Goal: Communication & Community: Share content

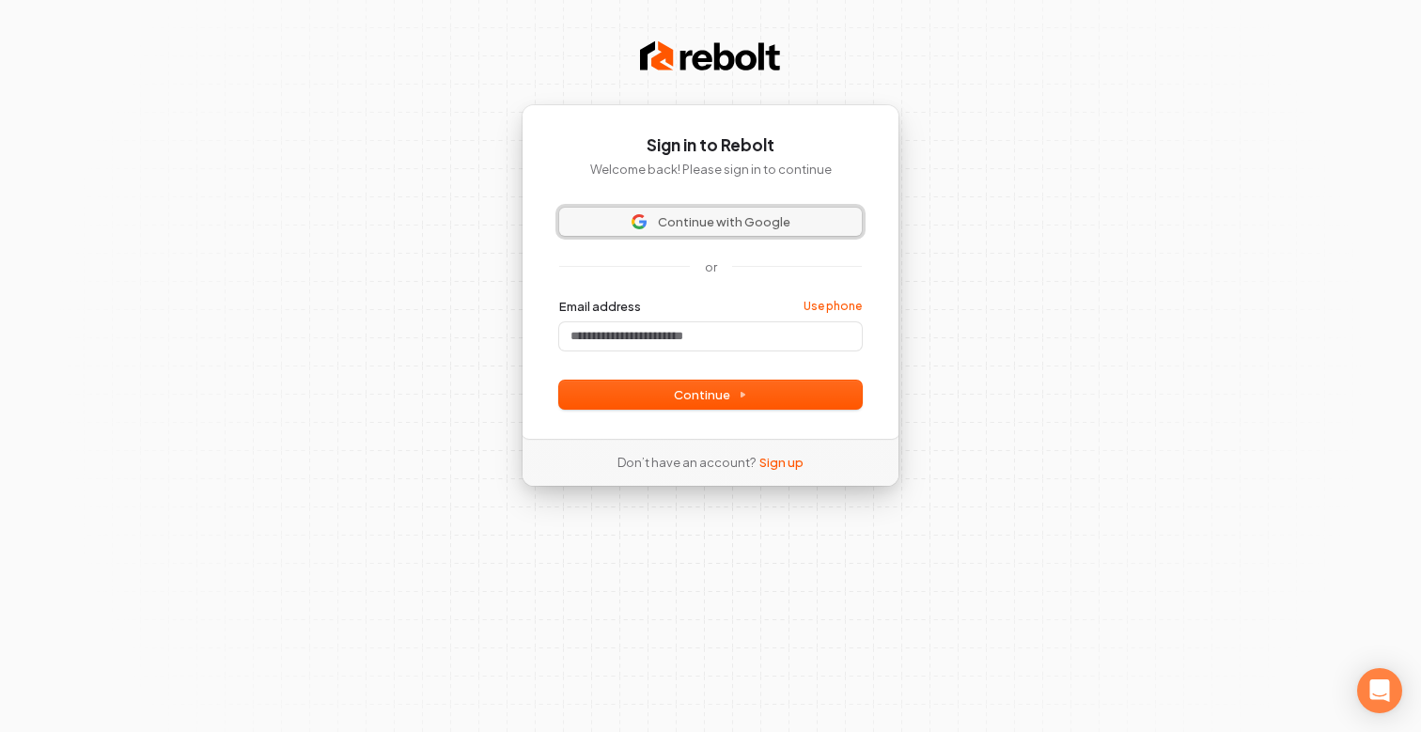
click at [766, 223] on span "Continue with Google" at bounding box center [724, 221] width 133 height 17
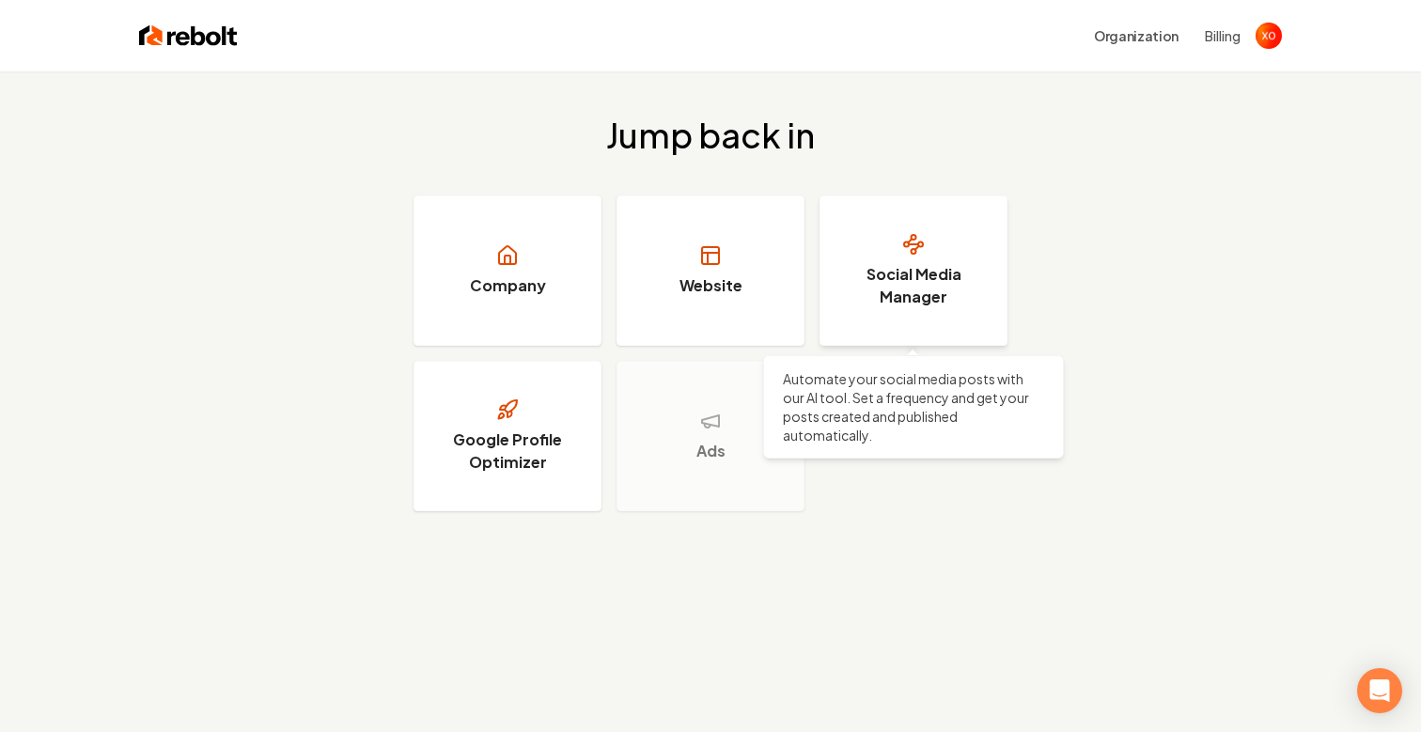
click at [868, 259] on link "Social Media Manager" at bounding box center [914, 271] width 188 height 150
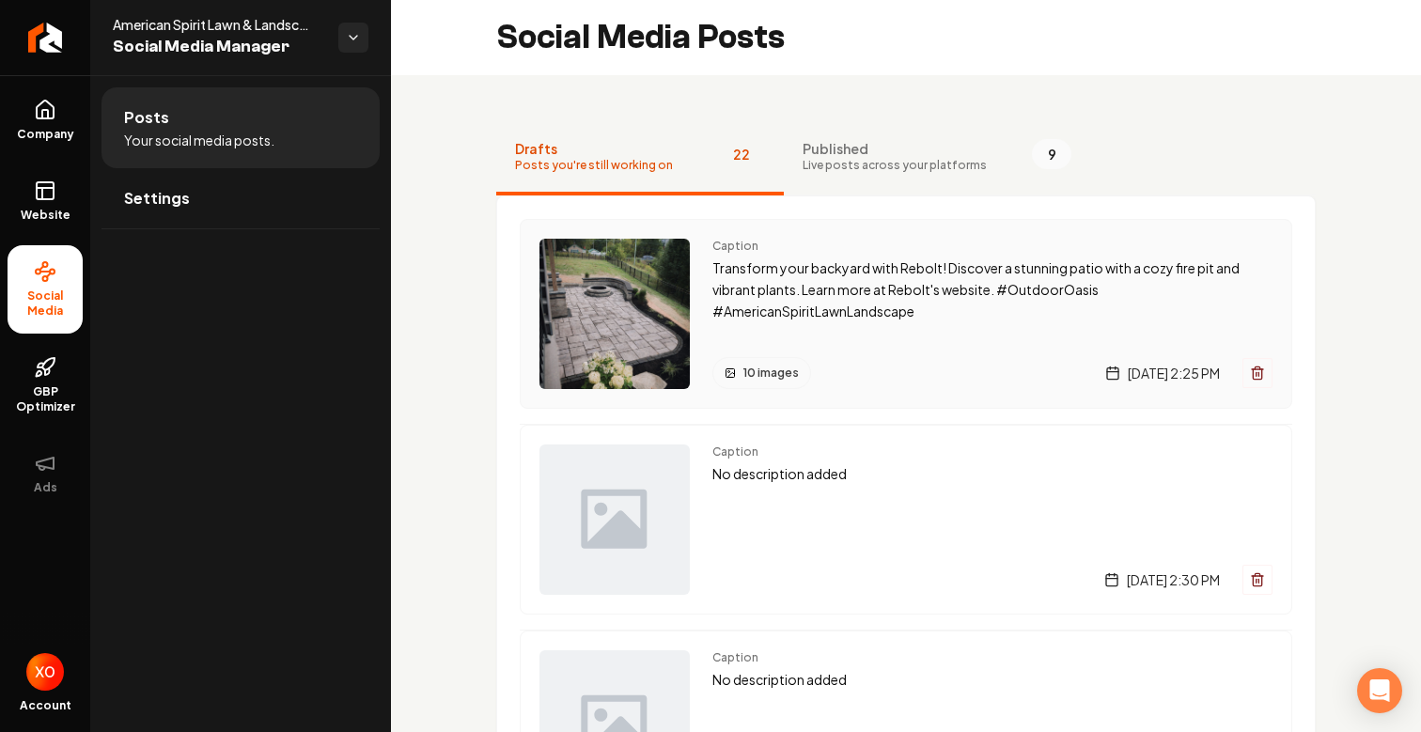
click at [712, 282] on p "Transform your backyard with Rebolt! Discover a stunning patio with a cozy fire…" at bounding box center [992, 290] width 560 height 64
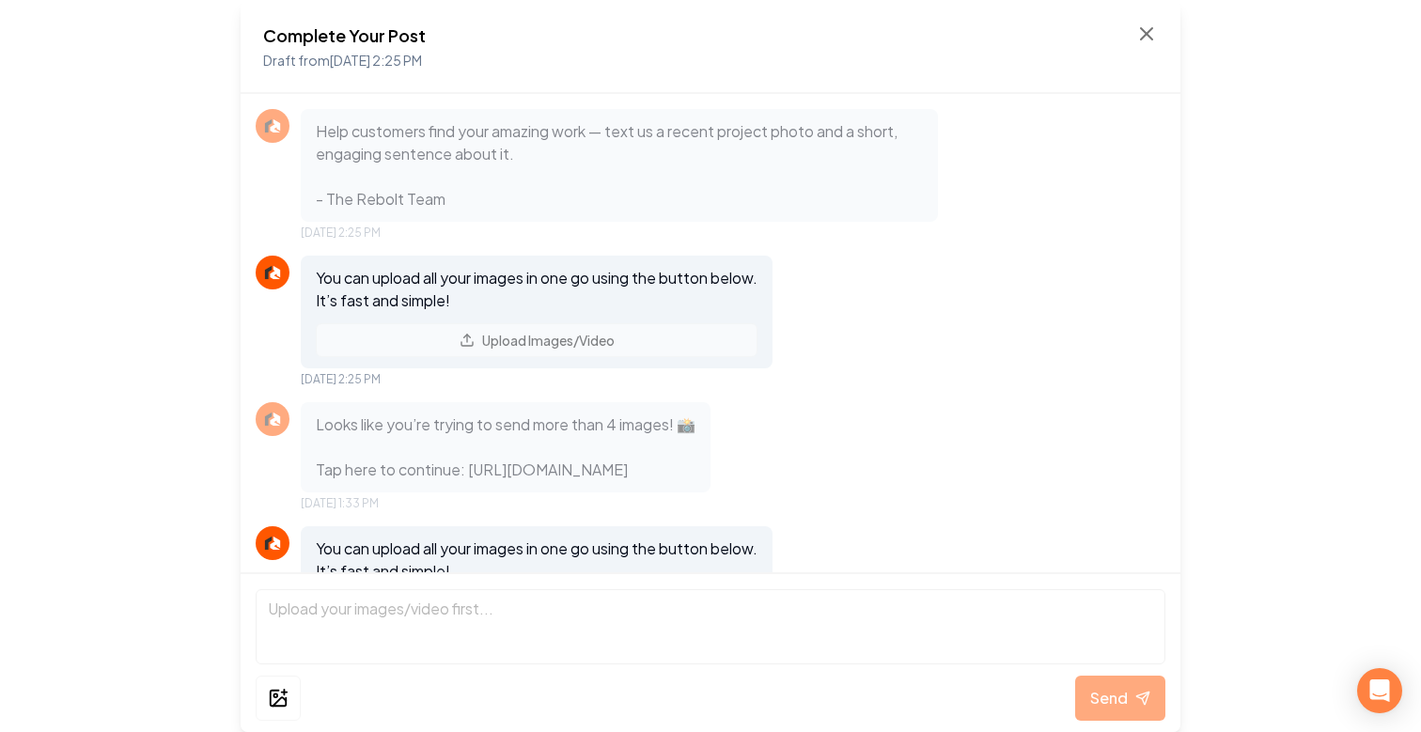
scroll to position [3552, 0]
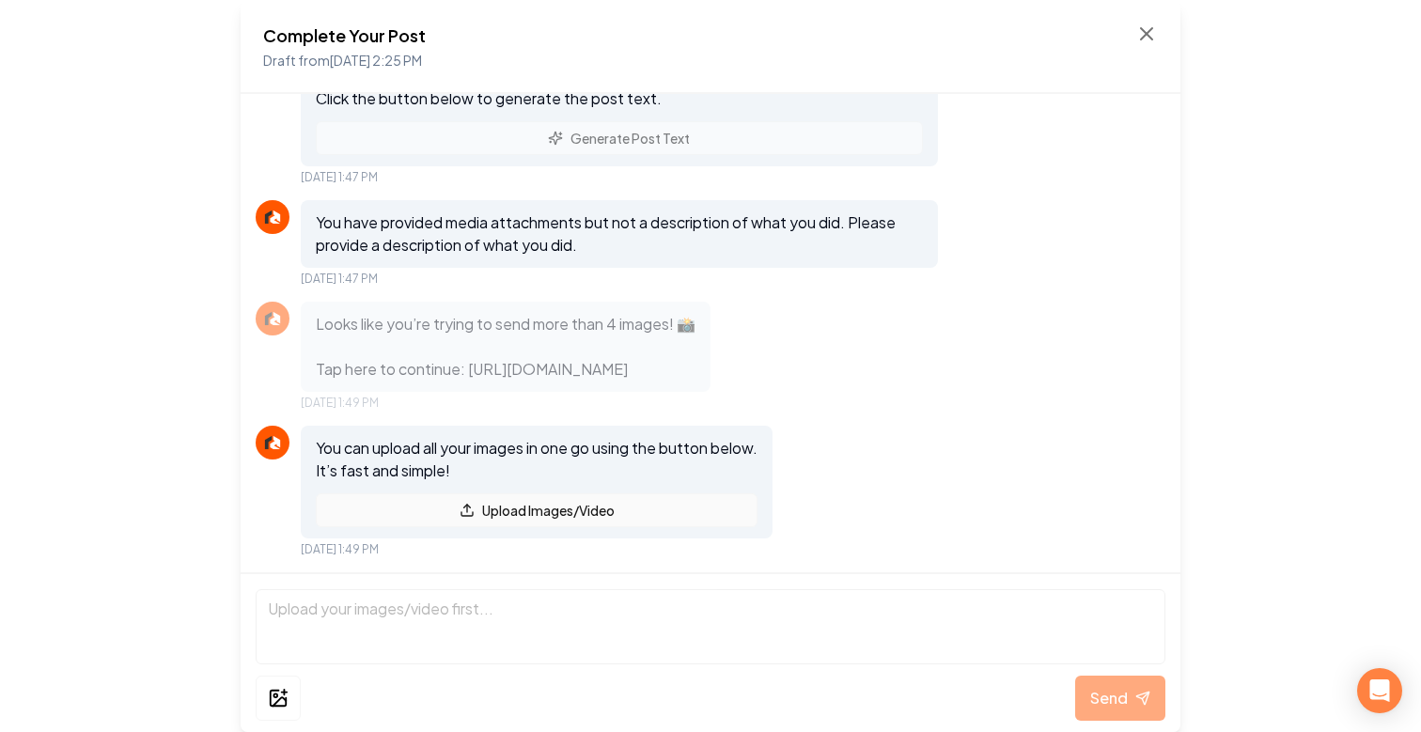
click at [555, 518] on button "Upload Images/Video" at bounding box center [537, 510] width 442 height 34
click at [613, 504] on button "Upload Images/Video" at bounding box center [537, 510] width 442 height 34
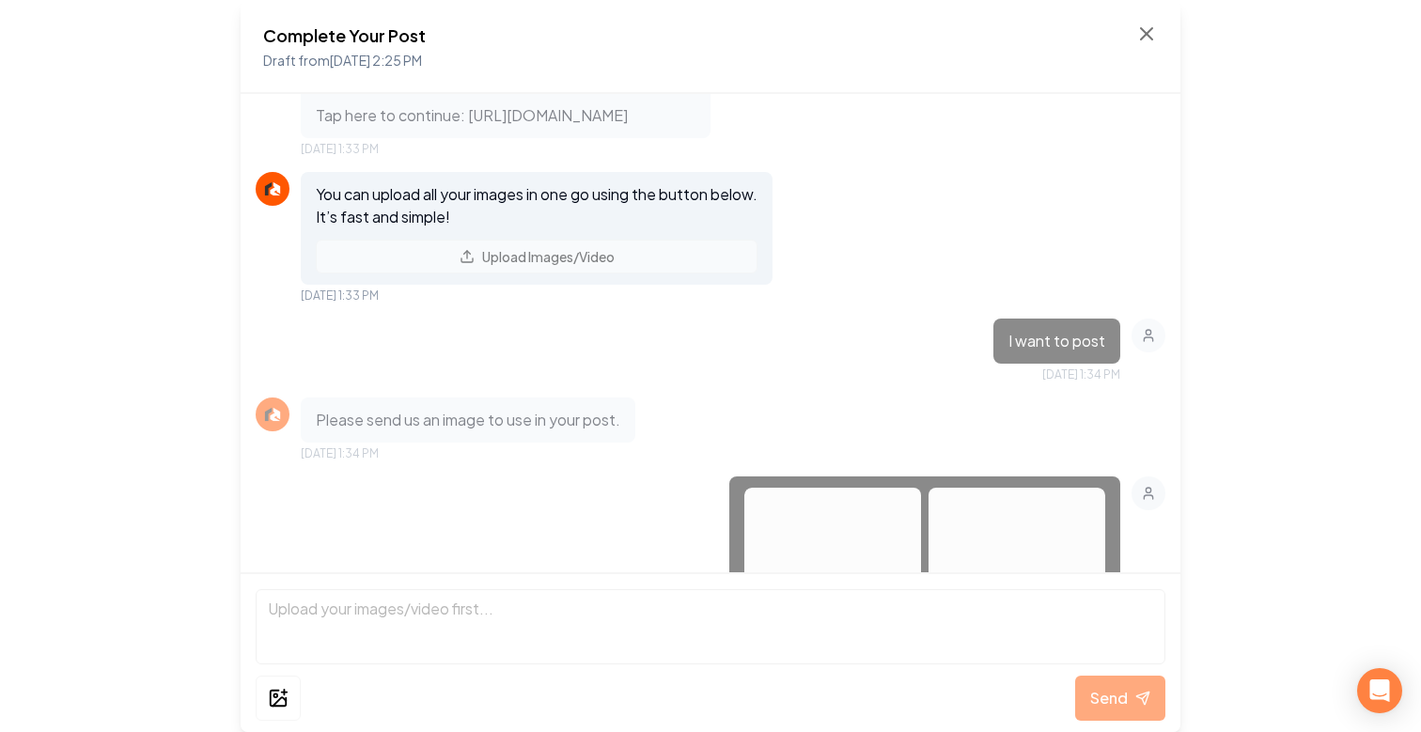
scroll to position [0, 0]
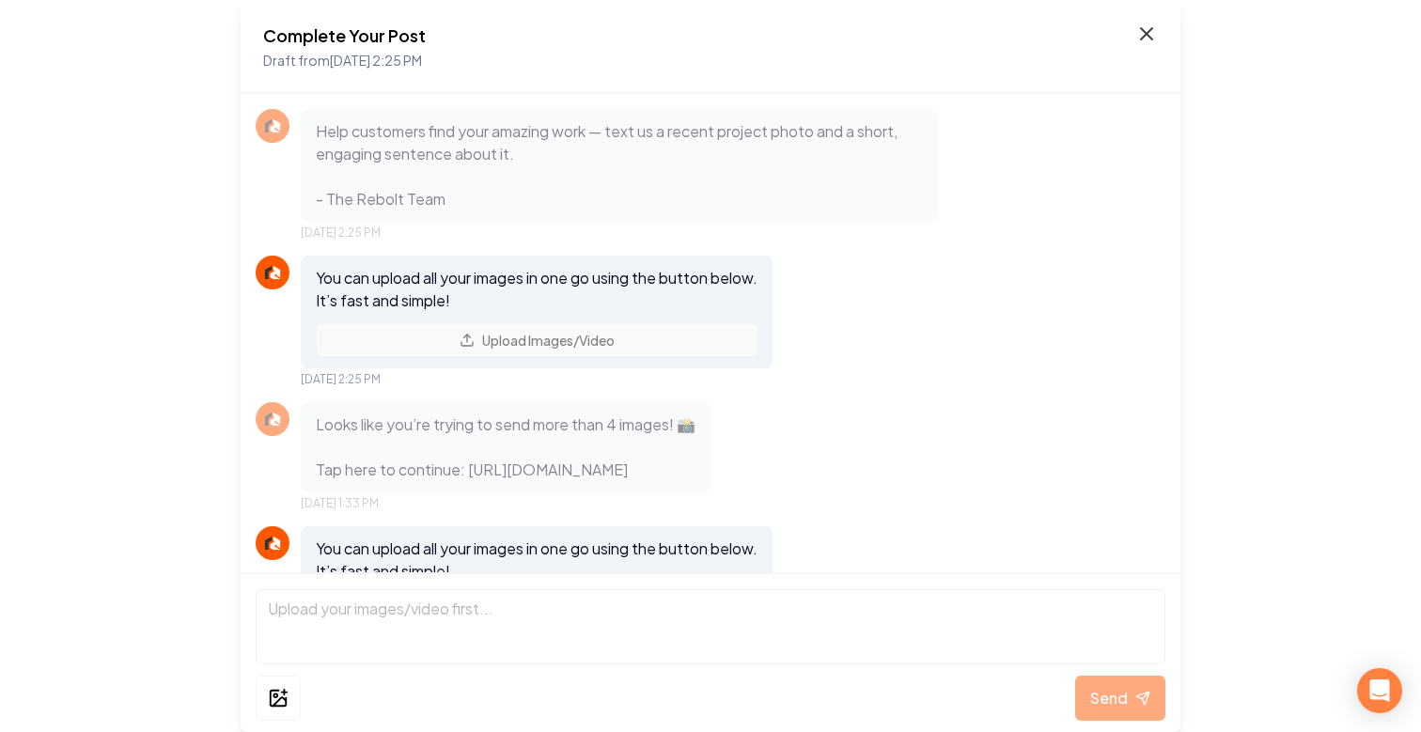
click at [1142, 31] on icon at bounding box center [1146, 34] width 23 height 23
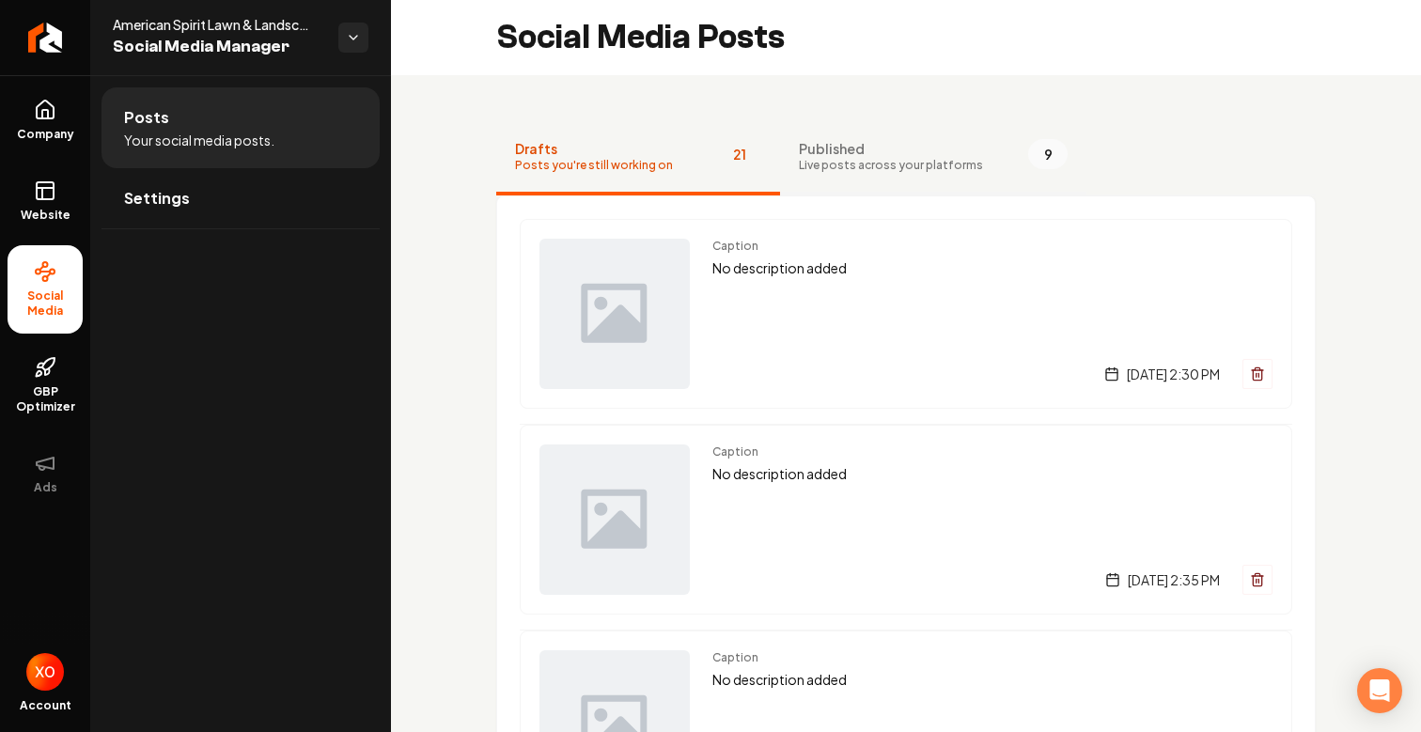
click at [909, 134] on button "Published Live posts across your platforms 9" at bounding box center [933, 157] width 306 height 75
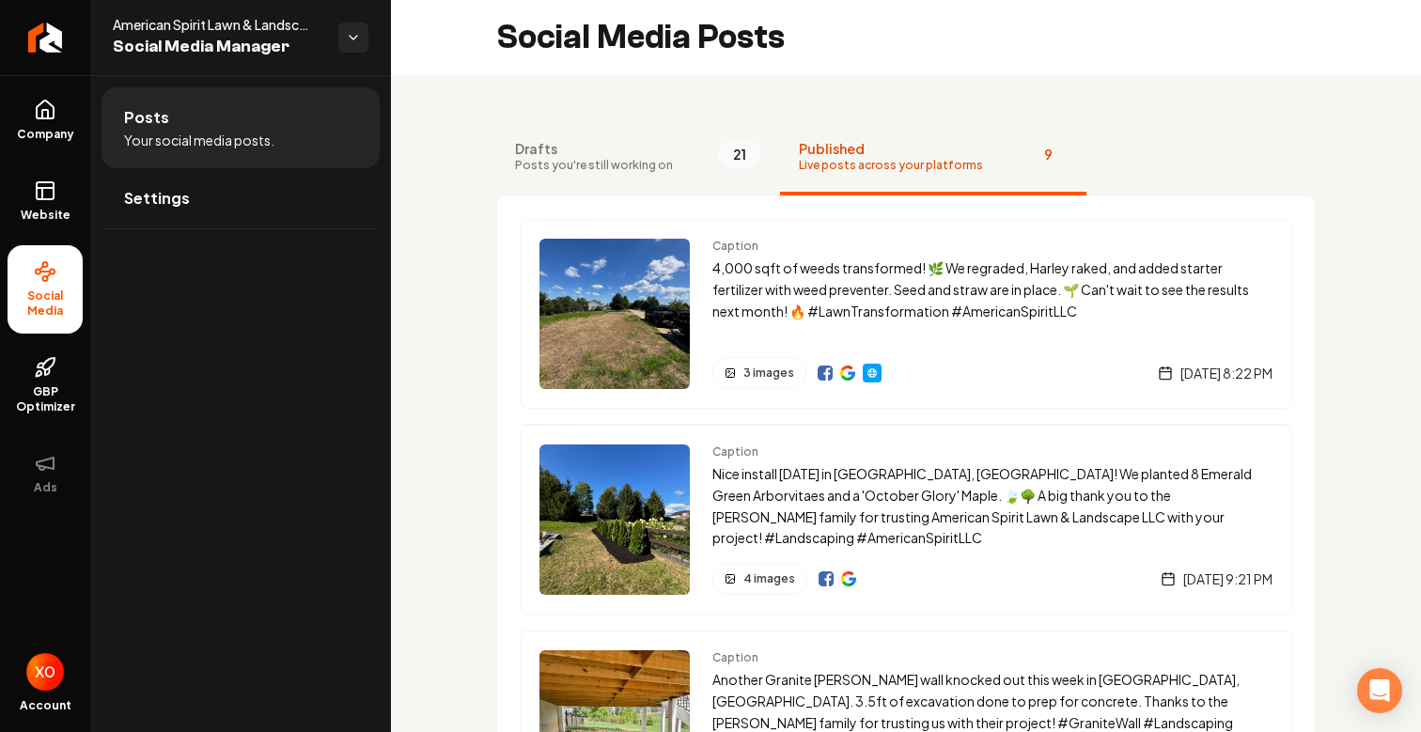
click at [628, 149] on span "Drafts" at bounding box center [594, 148] width 158 height 19
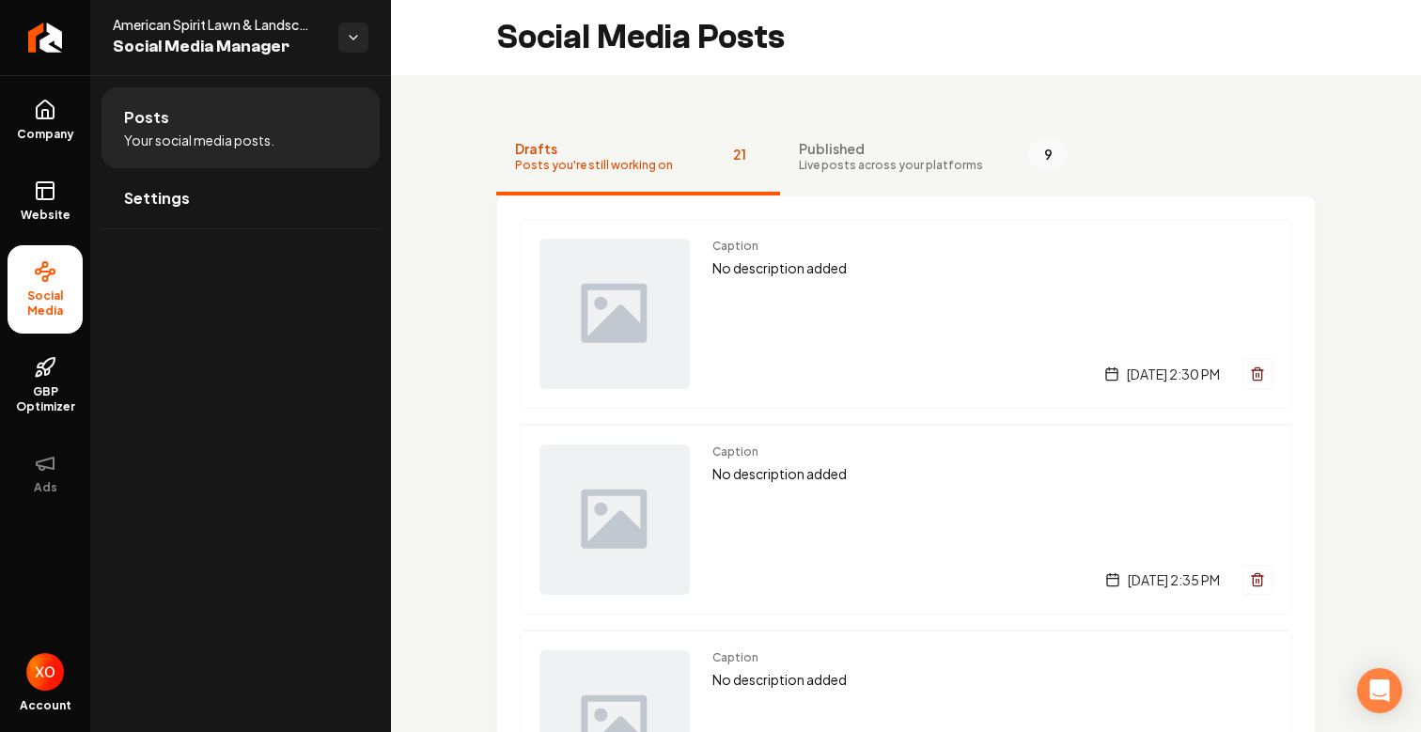
click at [825, 135] on button "Published Live posts across your platforms 9" at bounding box center [933, 157] width 306 height 75
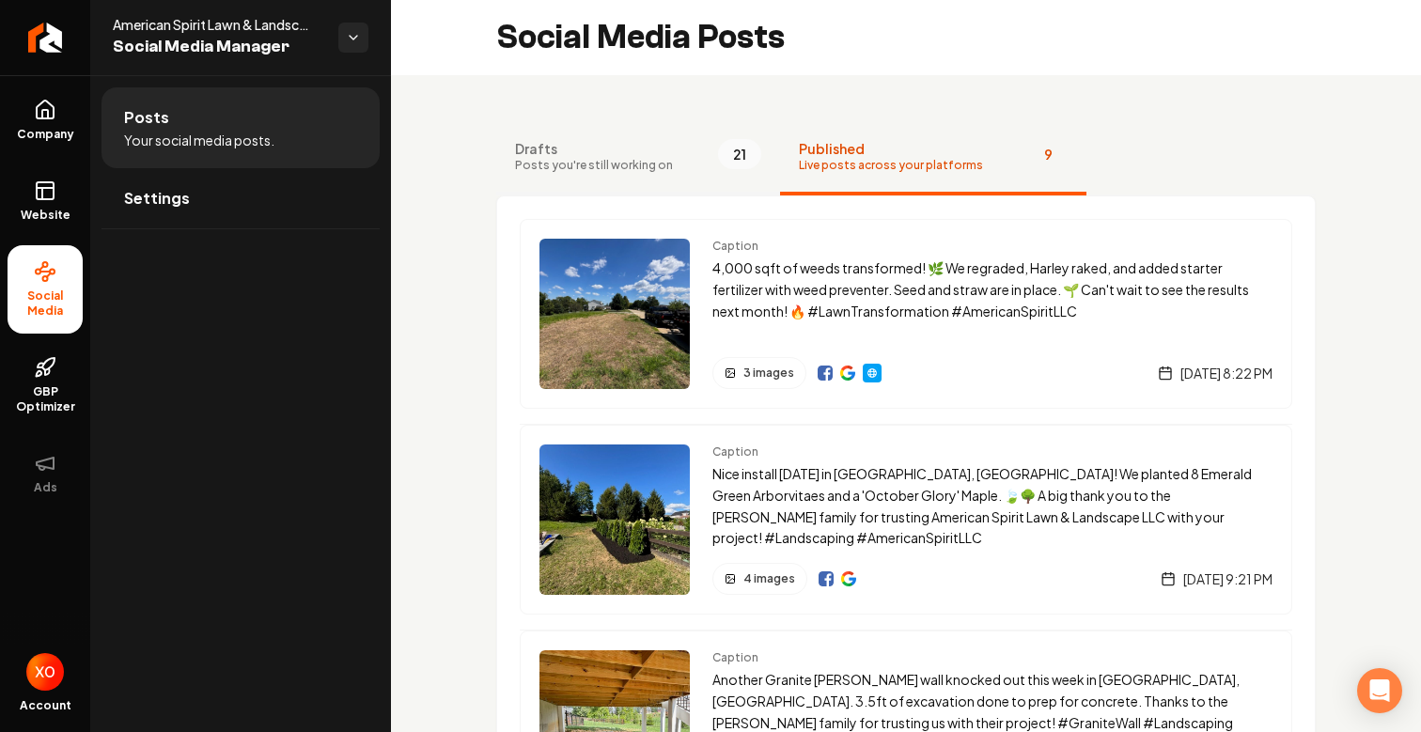
click at [602, 144] on span "Drafts" at bounding box center [594, 148] width 158 height 19
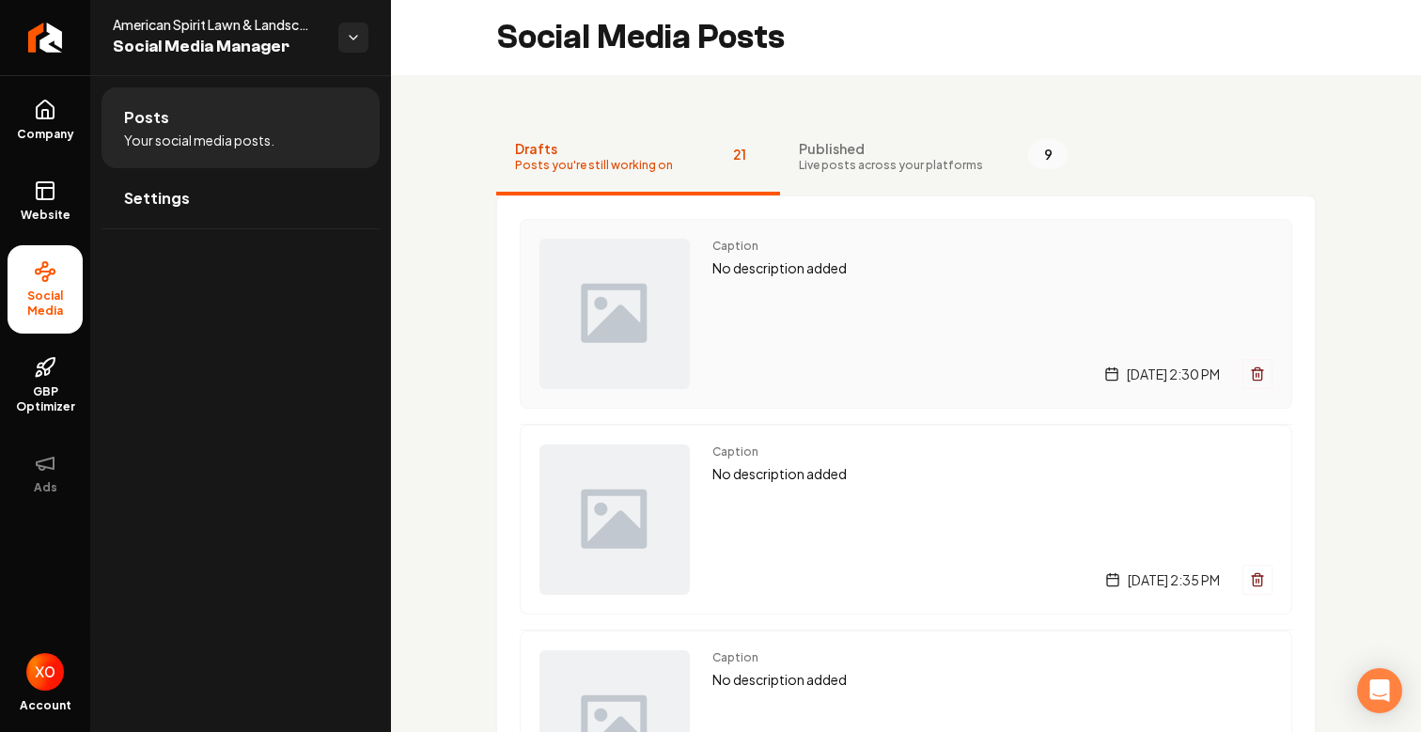
click at [759, 252] on span "Caption" at bounding box center [992, 246] width 560 height 15
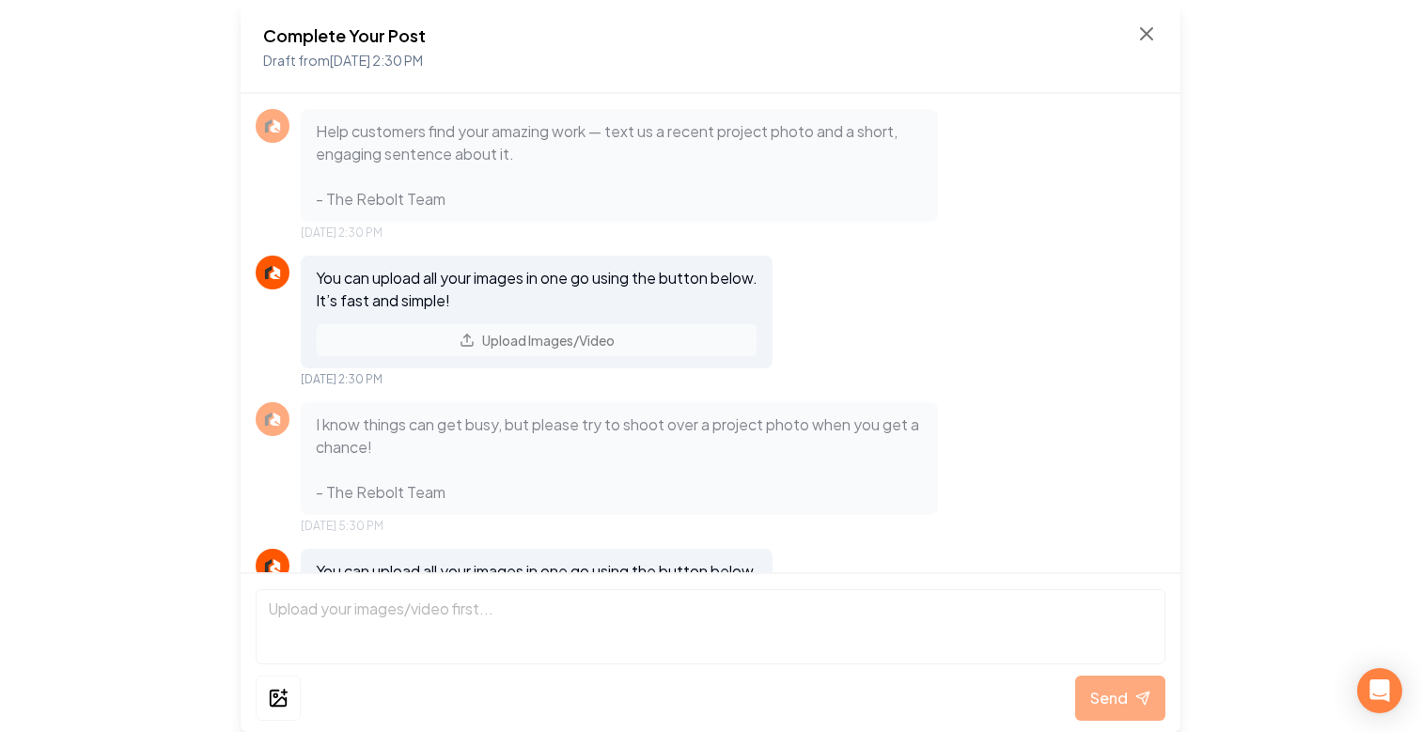
scroll to position [597, 0]
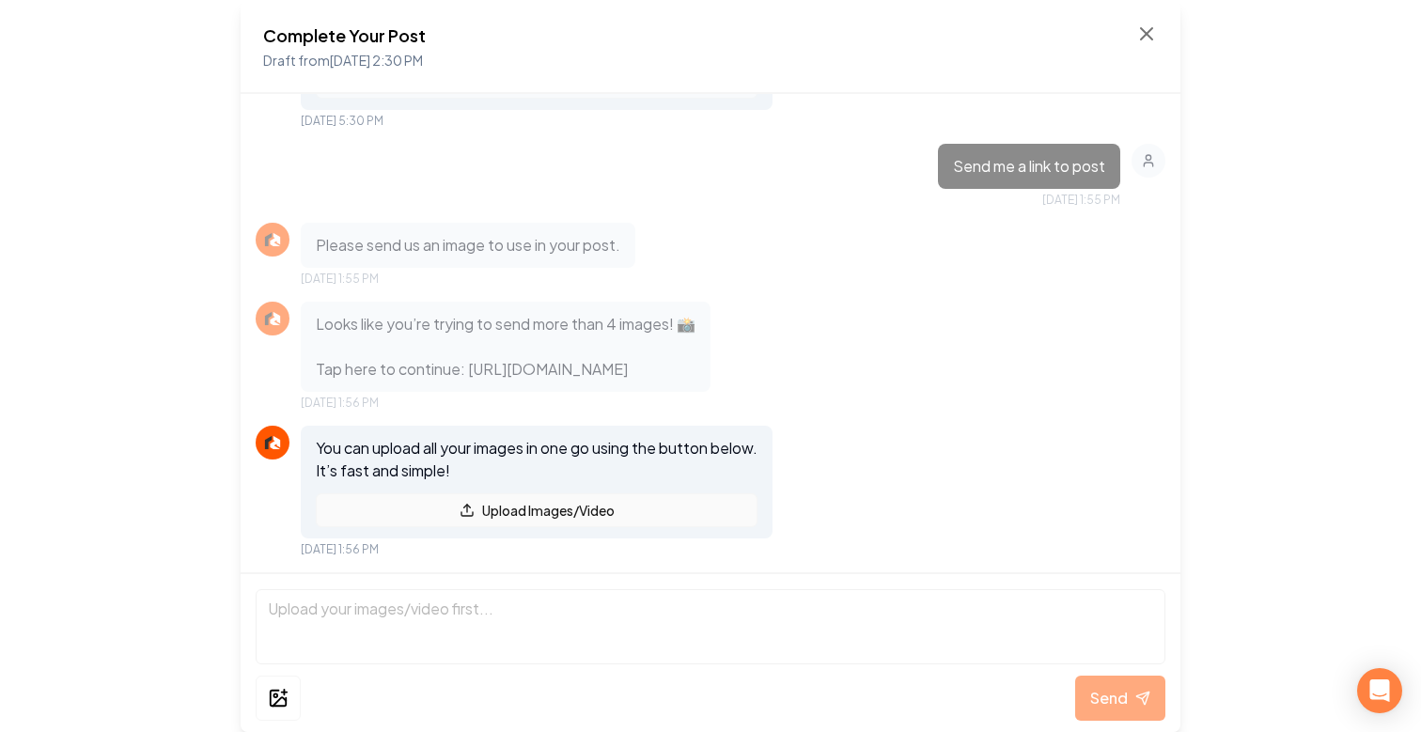
click at [567, 504] on button "Upload Images/Video" at bounding box center [537, 510] width 442 height 34
click at [556, 516] on button "Upload Images/Video" at bounding box center [537, 510] width 442 height 34
click at [446, 508] on button "Upload Images/Video" at bounding box center [537, 510] width 442 height 34
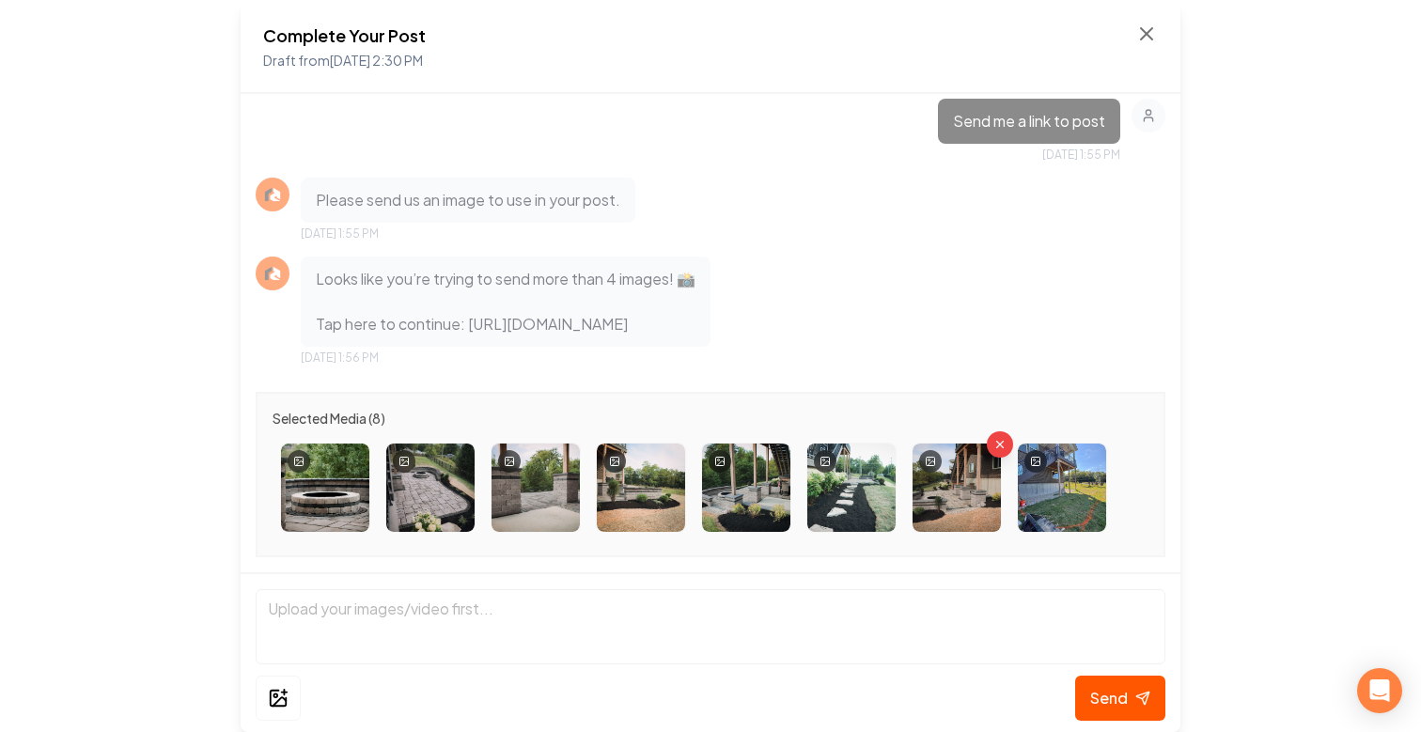
click at [952, 481] on img at bounding box center [957, 488] width 88 height 88
click at [935, 462] on icon at bounding box center [930, 461] width 11 height 11
click at [931, 461] on icon at bounding box center [930, 461] width 11 height 11
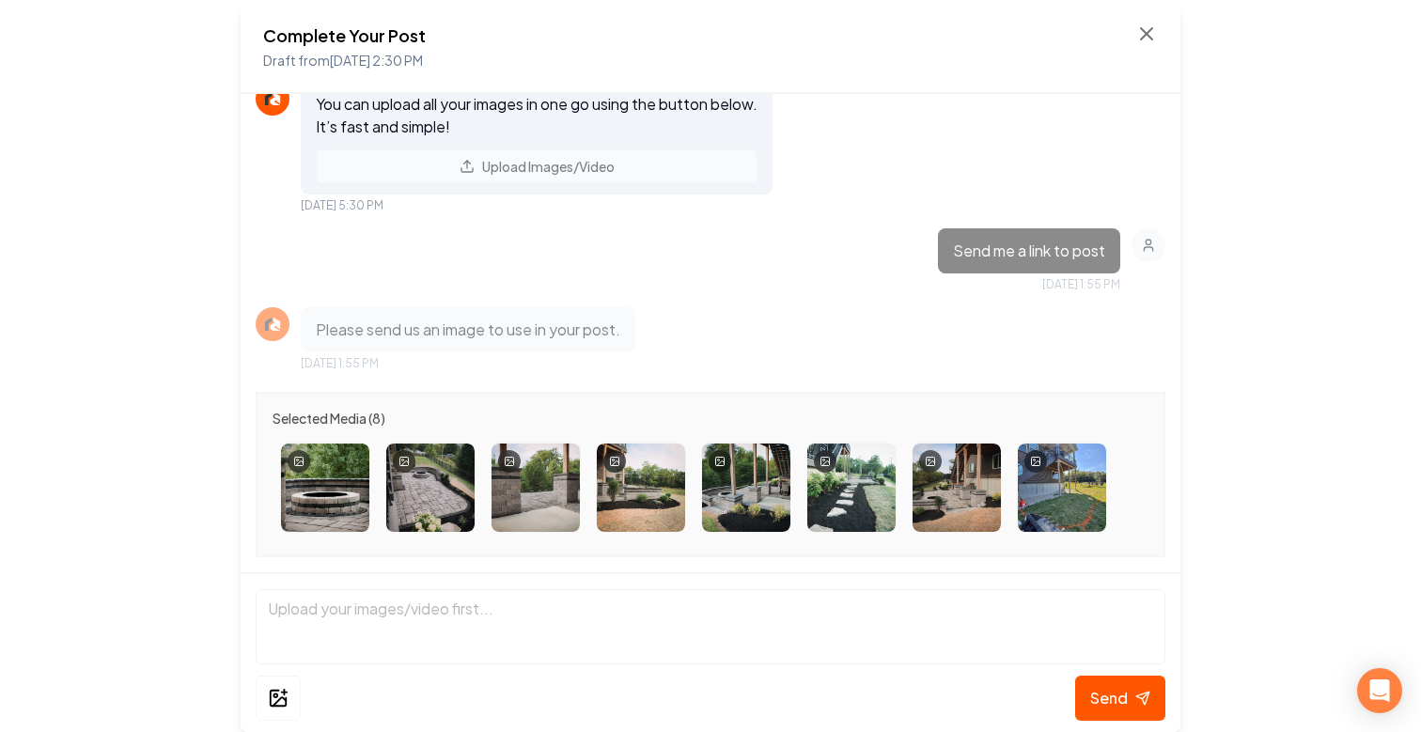
scroll to position [0, 0]
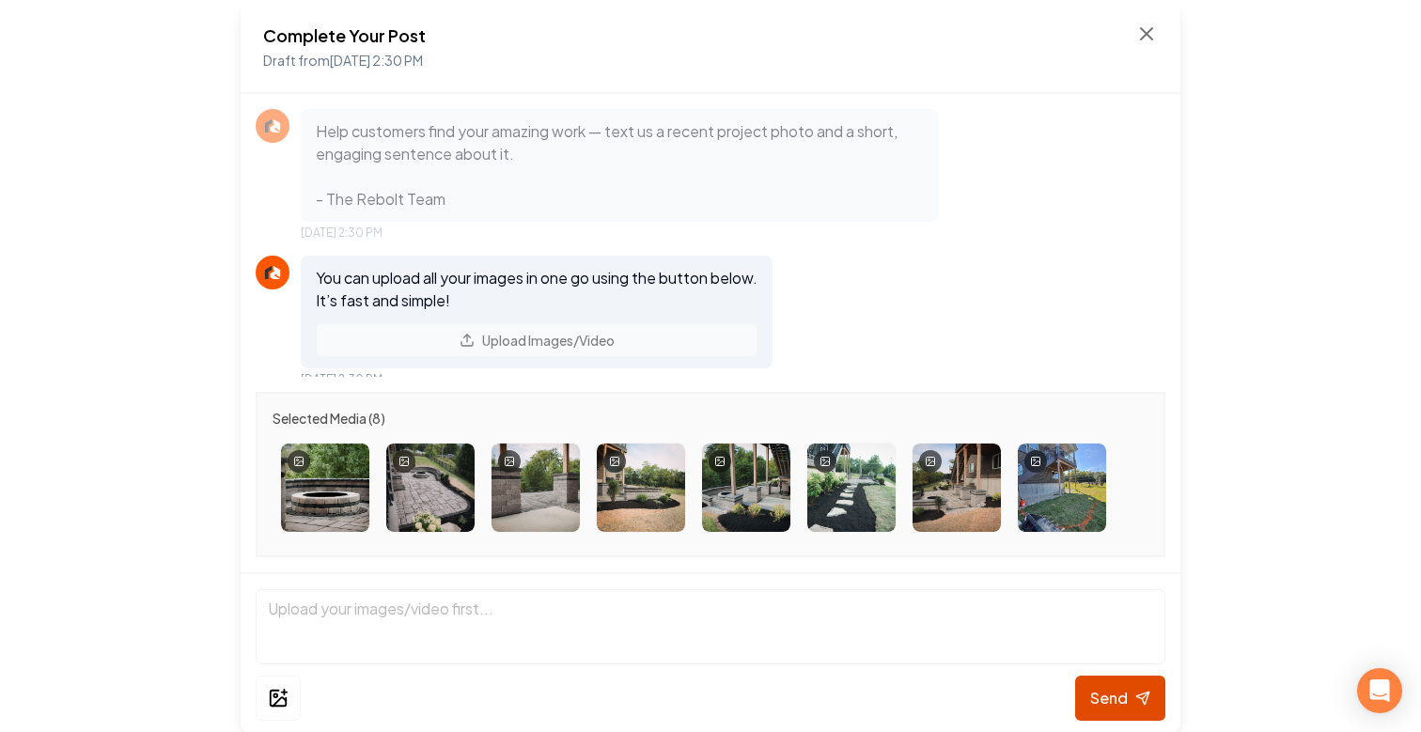
click at [1088, 688] on button "Send" at bounding box center [1120, 698] width 90 height 45
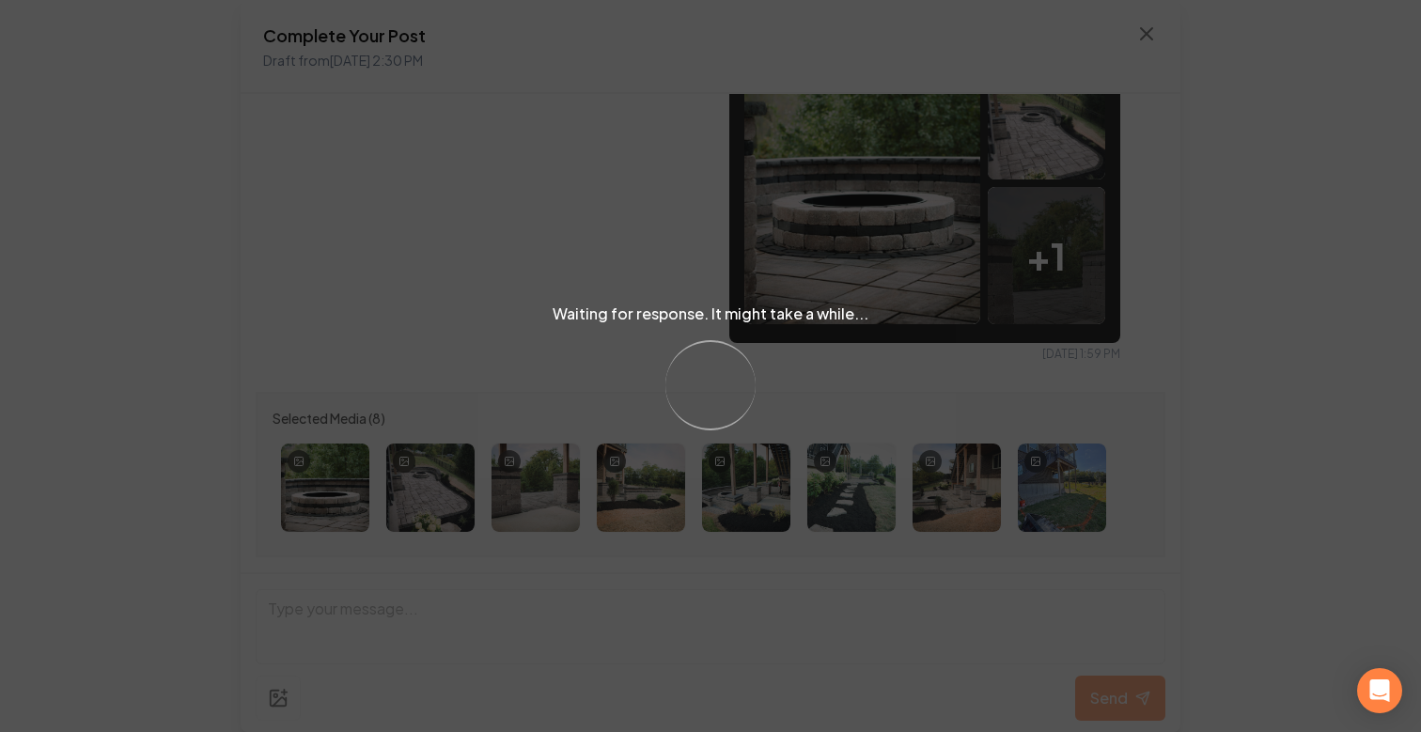
scroll to position [1044, 0]
